Goal: Find specific page/section: Find specific page/section

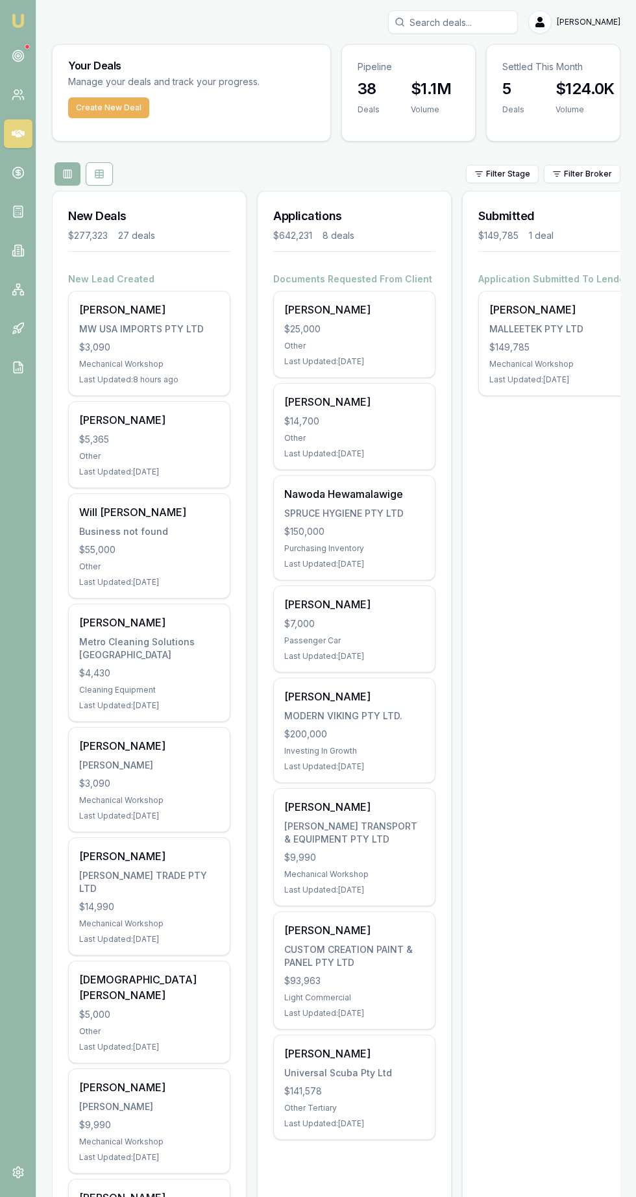
click at [27, 47] on div at bounding box center [27, 46] width 5 height 5
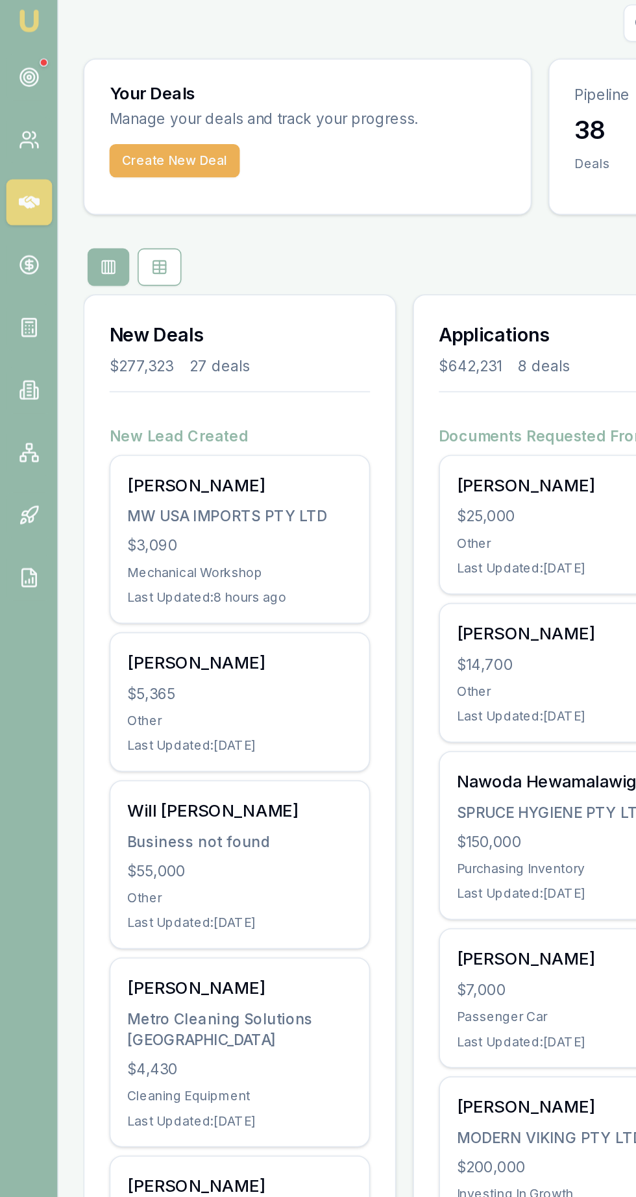
click at [21, 60] on circle at bounding box center [17, 56] width 11 height 11
click at [19, 62] on icon at bounding box center [18, 55] width 13 height 13
